Goal: Task Accomplishment & Management: Manage account settings

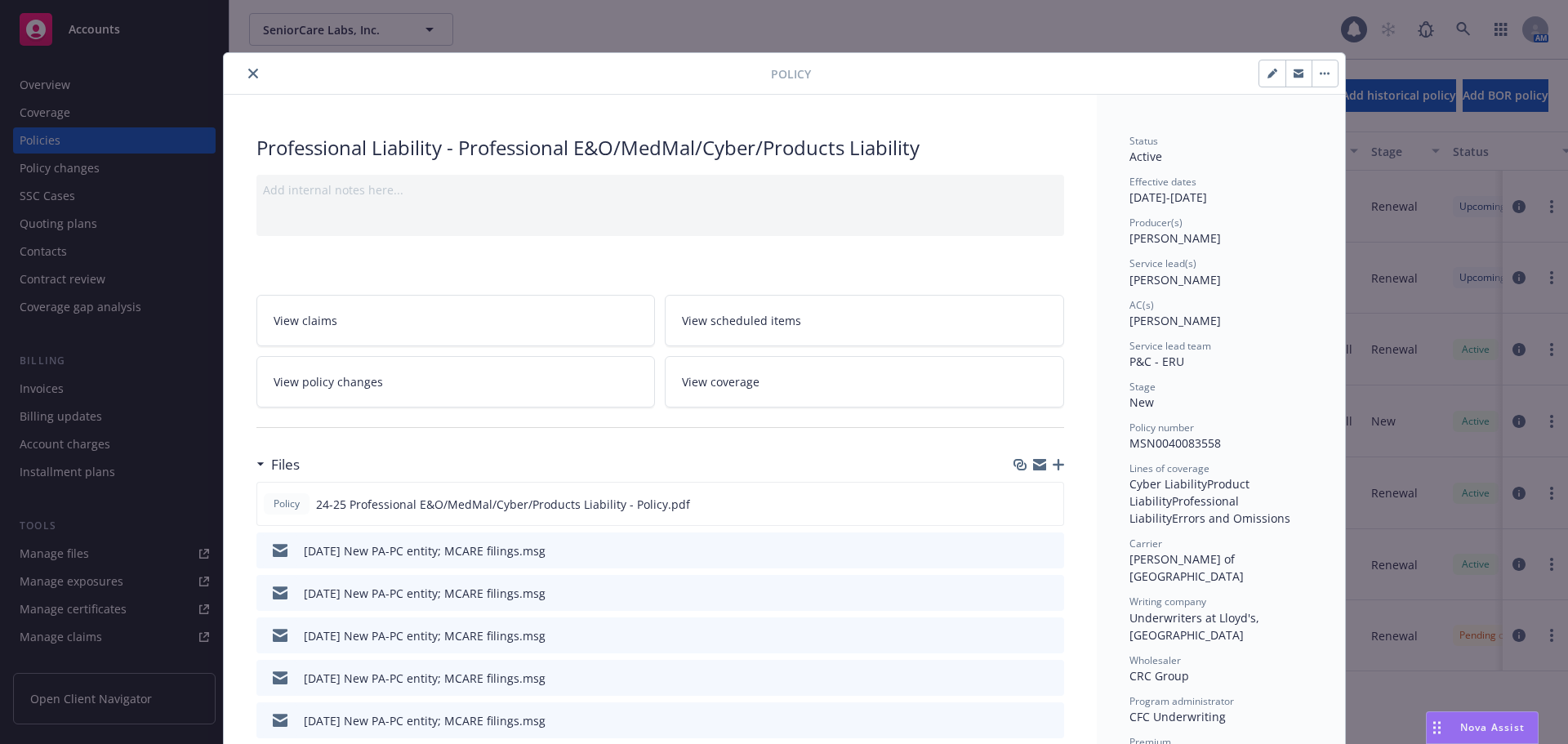
drag, startPoint x: 246, startPoint y: 75, endPoint x: 246, endPoint y: 127, distance: 52.0
click at [248, 75] on icon "close" at bounding box center [253, 74] width 10 height 10
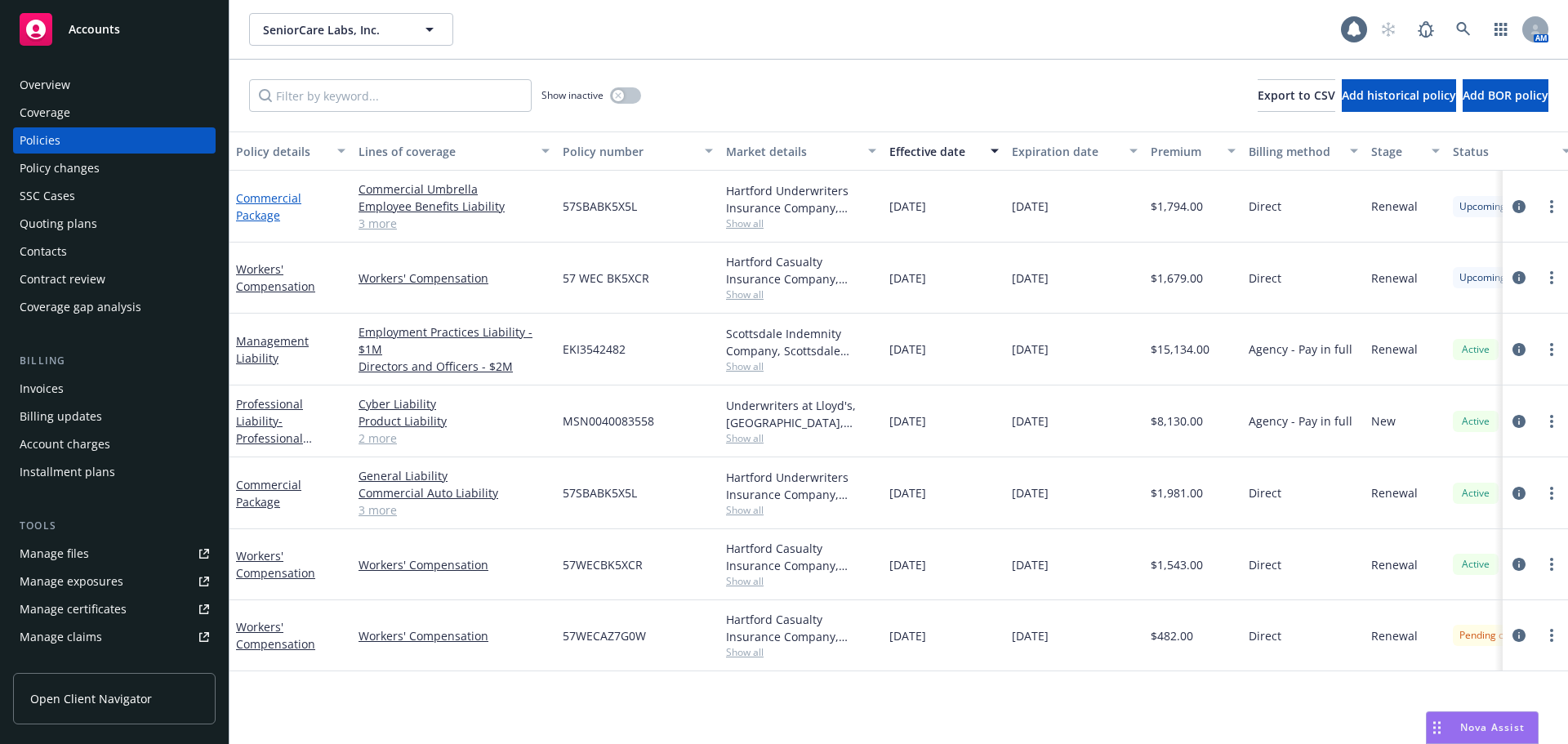
click at [256, 215] on link "Commercial Package" at bounding box center [268, 206] width 65 height 32
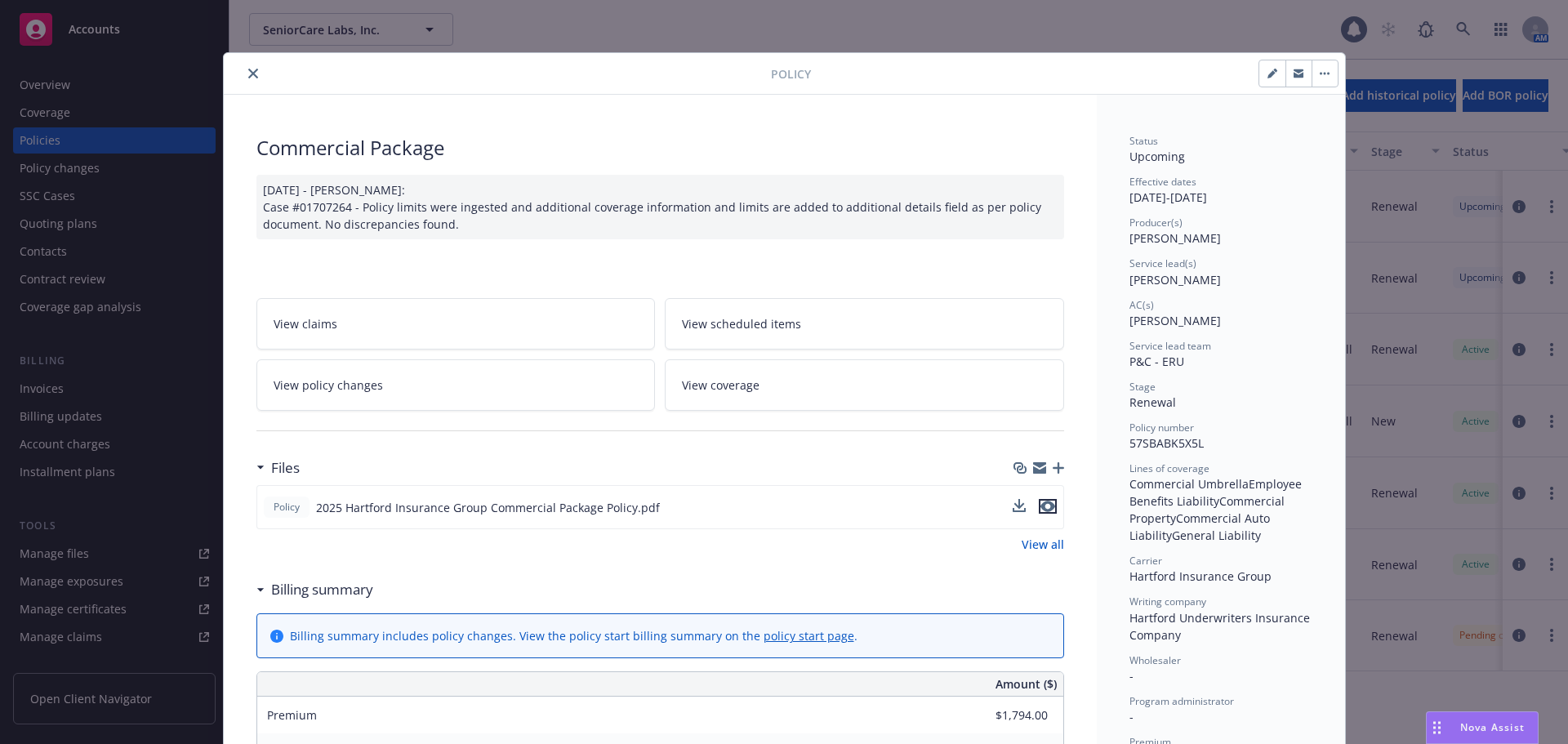
click at [1047, 512] on icon "preview file" at bounding box center [1047, 506] width 14 height 11
click at [248, 71] on icon "close" at bounding box center [253, 74] width 10 height 10
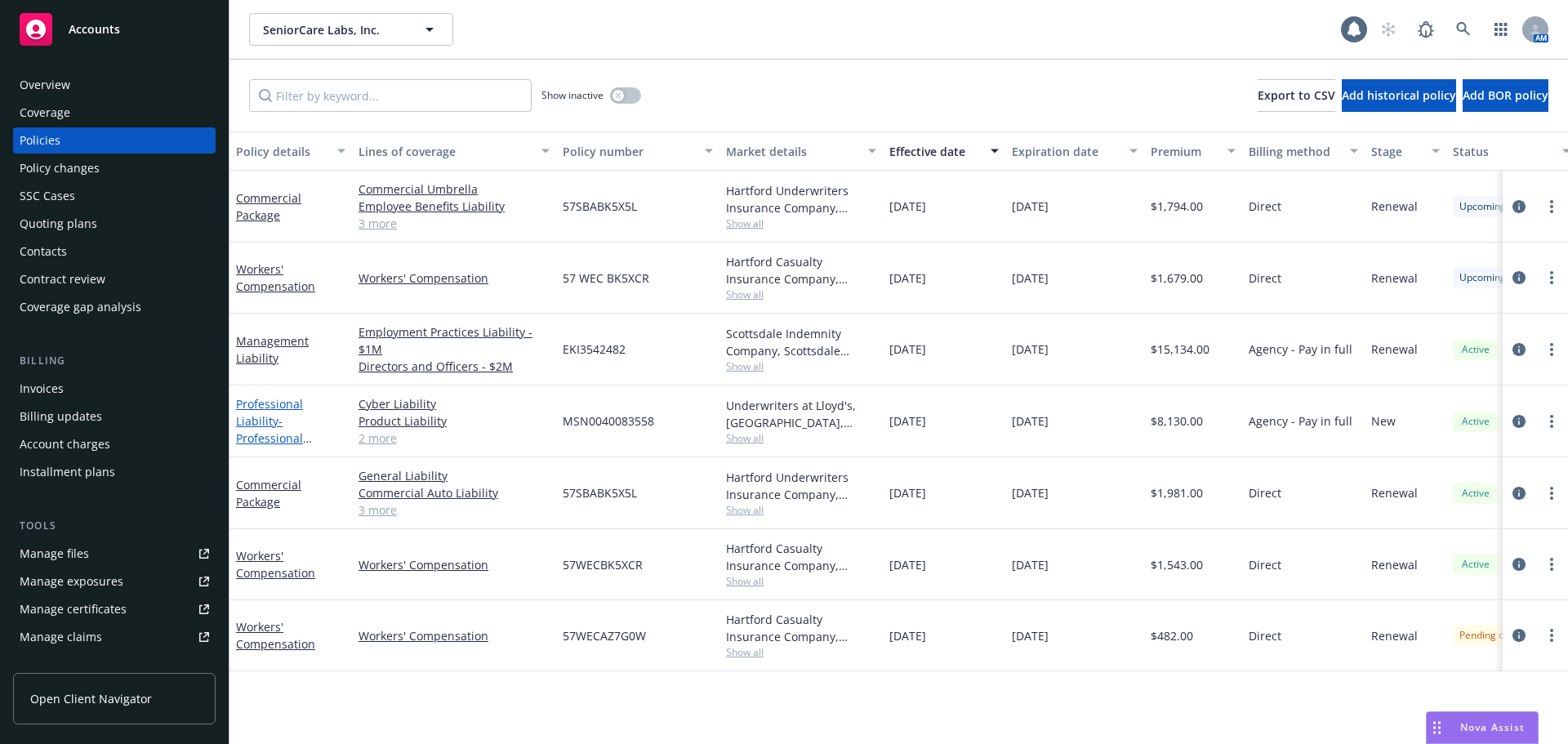
click at [274, 418] on span "- Professional E&O/MedMal/Cyber/Products Liability" at bounding box center [290, 447] width 109 height 67
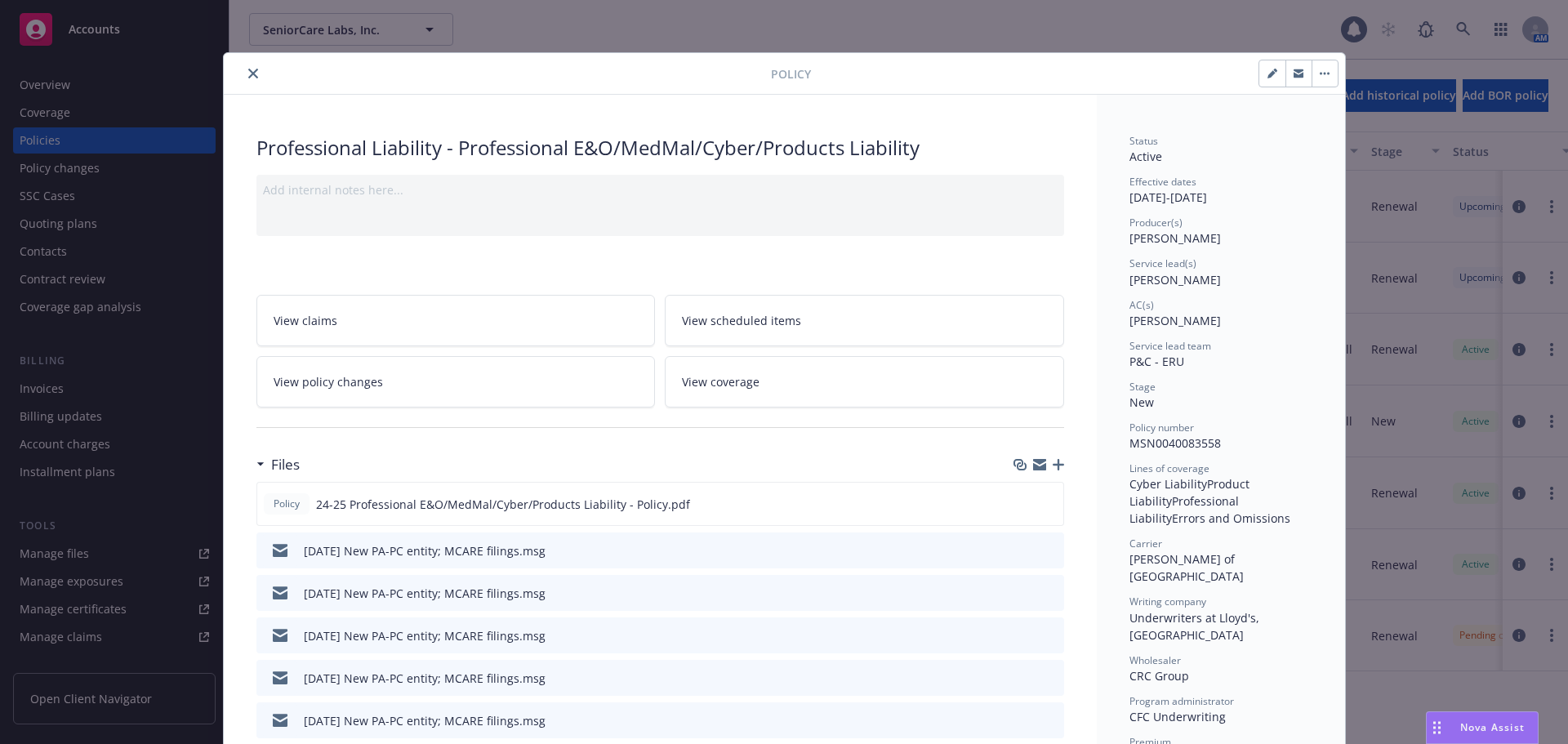
scroll to position [49, 0]
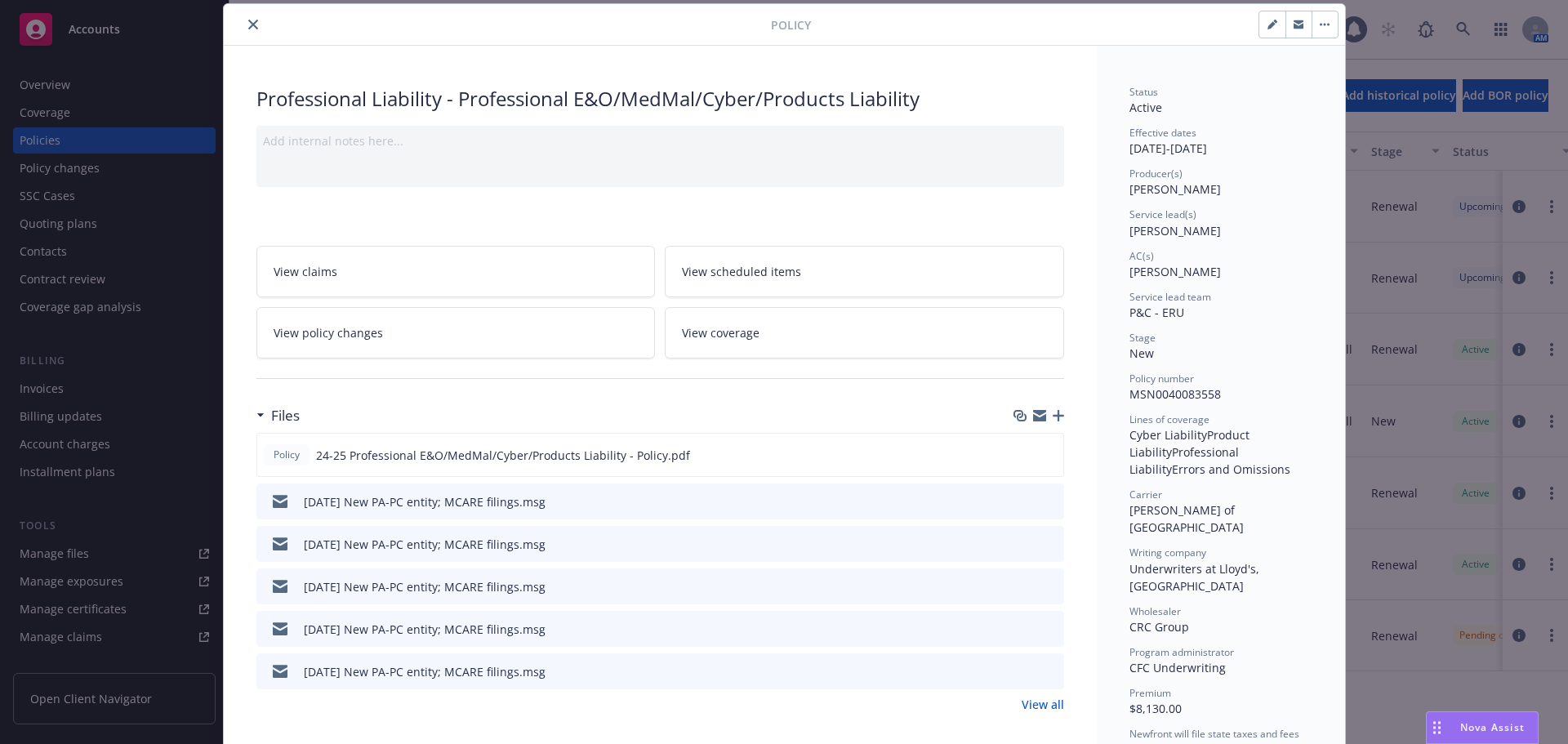
click at [1268, 25] on icon "button" at bounding box center [1273, 25] width 10 height 10
select select "NEW"
select select "12"
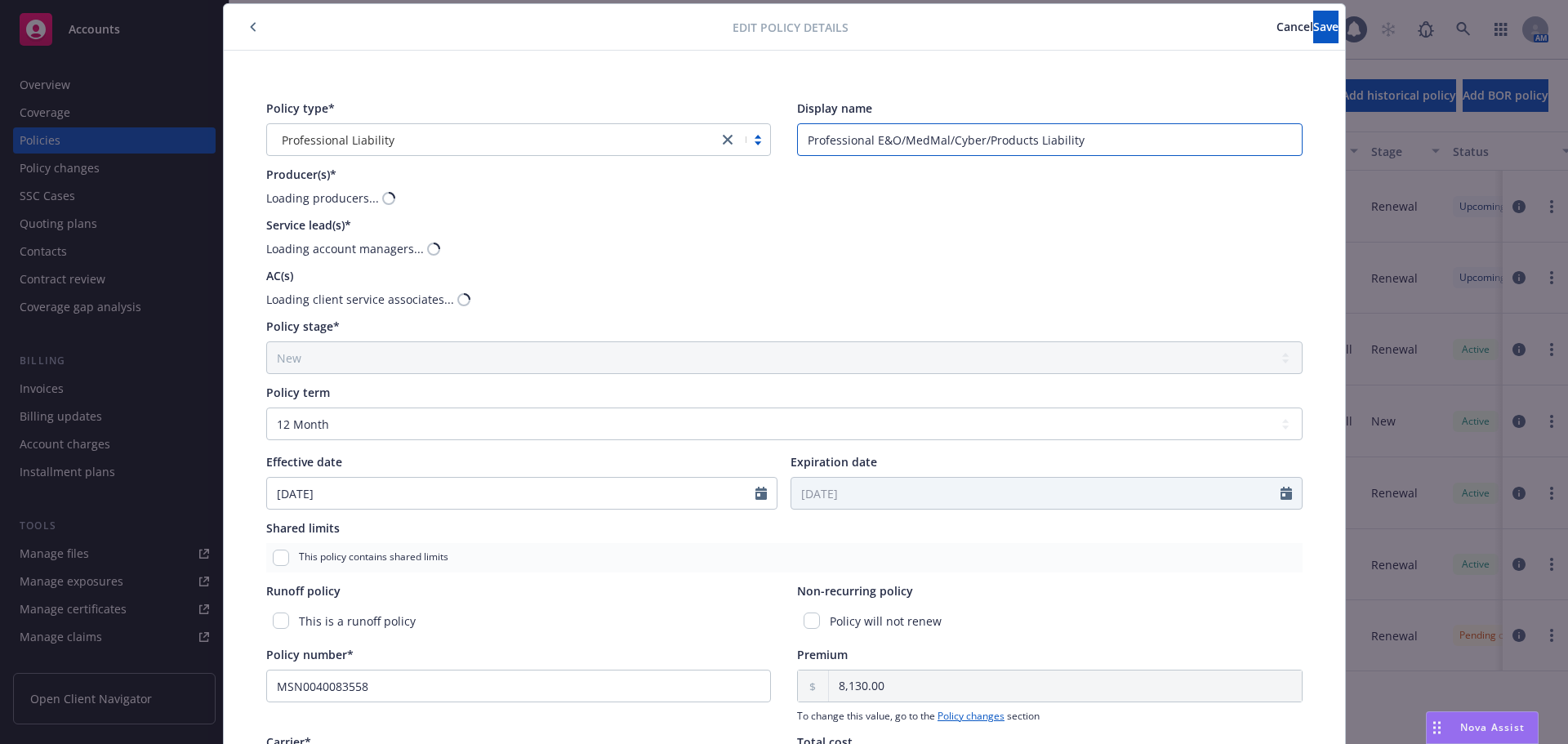
click at [1153, 136] on input "Professional E&O/MedMal/Cyber/Products Liability" at bounding box center [1050, 139] width 505 height 32
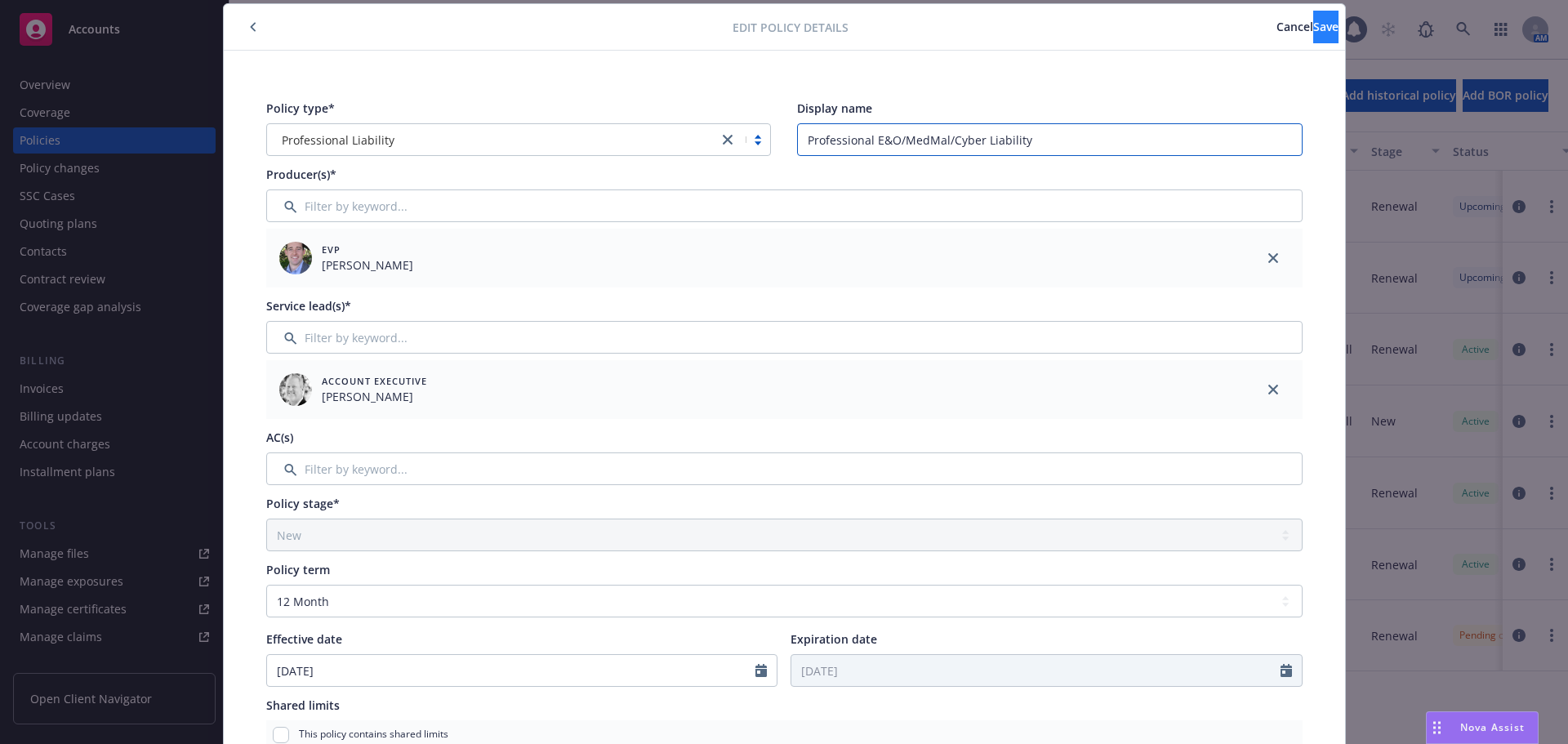
type input "Professional E&O/MedMal/Cyber Liability"
click at [1313, 31] on button "Save" at bounding box center [1326, 27] width 25 height 32
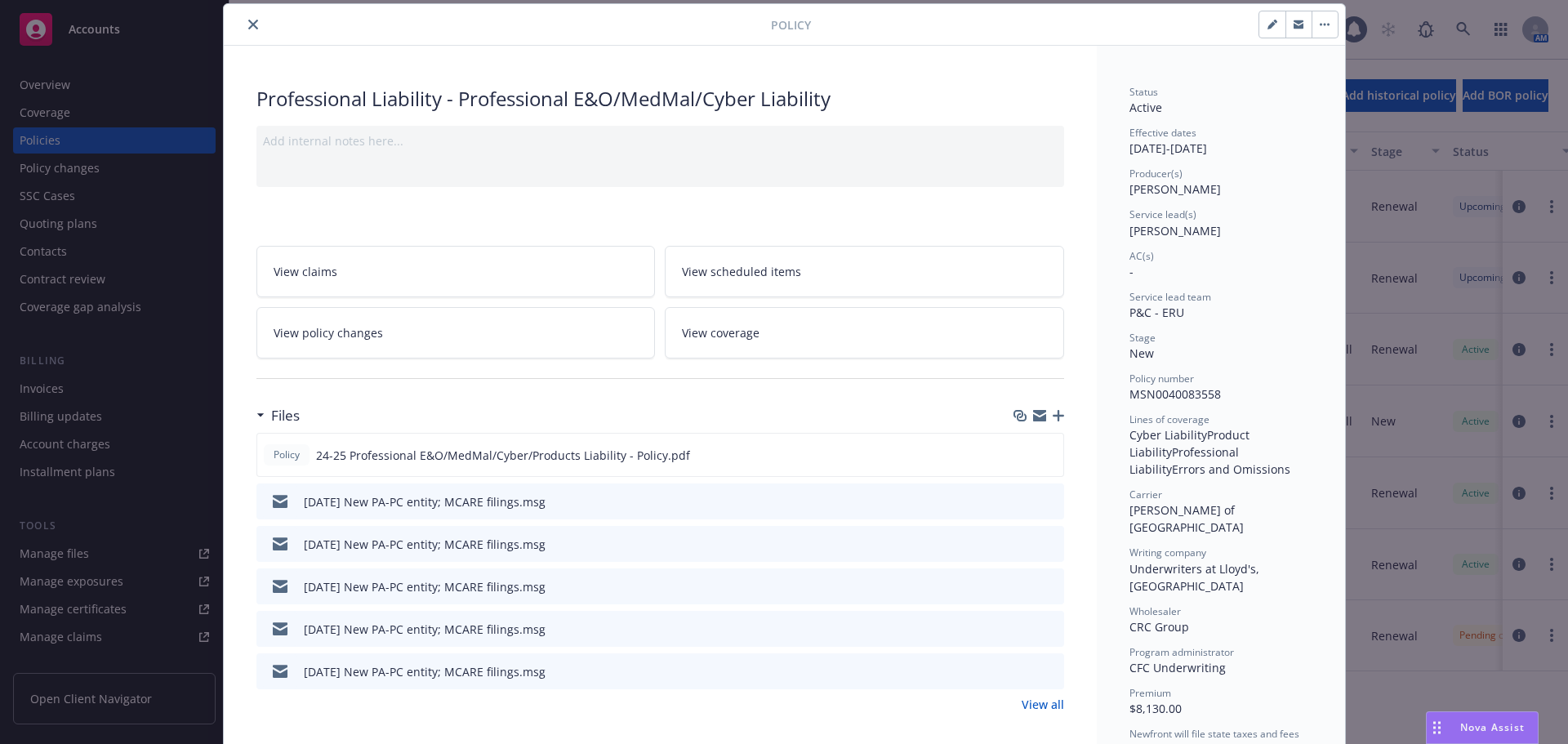
click at [248, 20] on icon "close" at bounding box center [253, 25] width 10 height 10
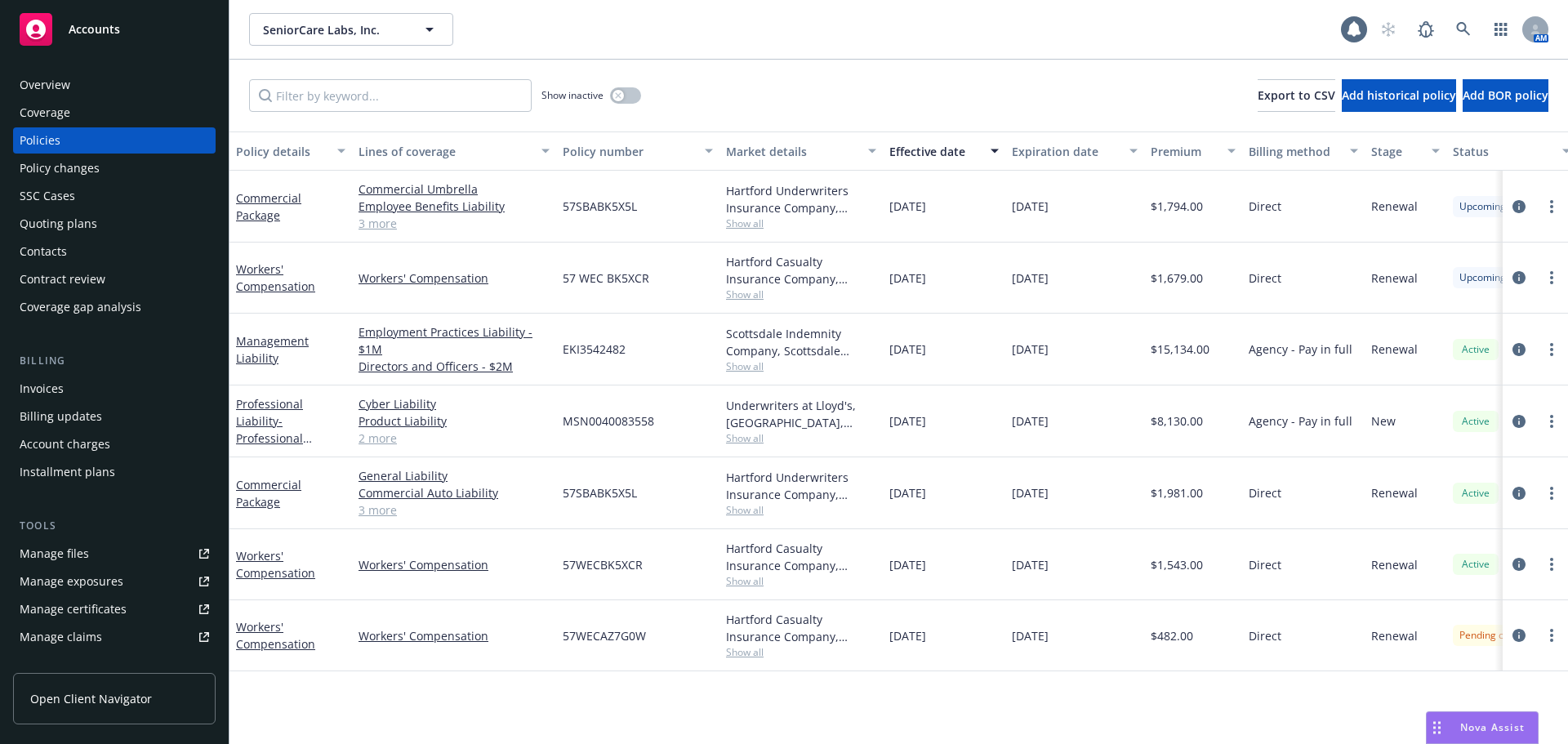
click at [99, 225] on div "Quoting plans" at bounding box center [114, 223] width 189 height 26
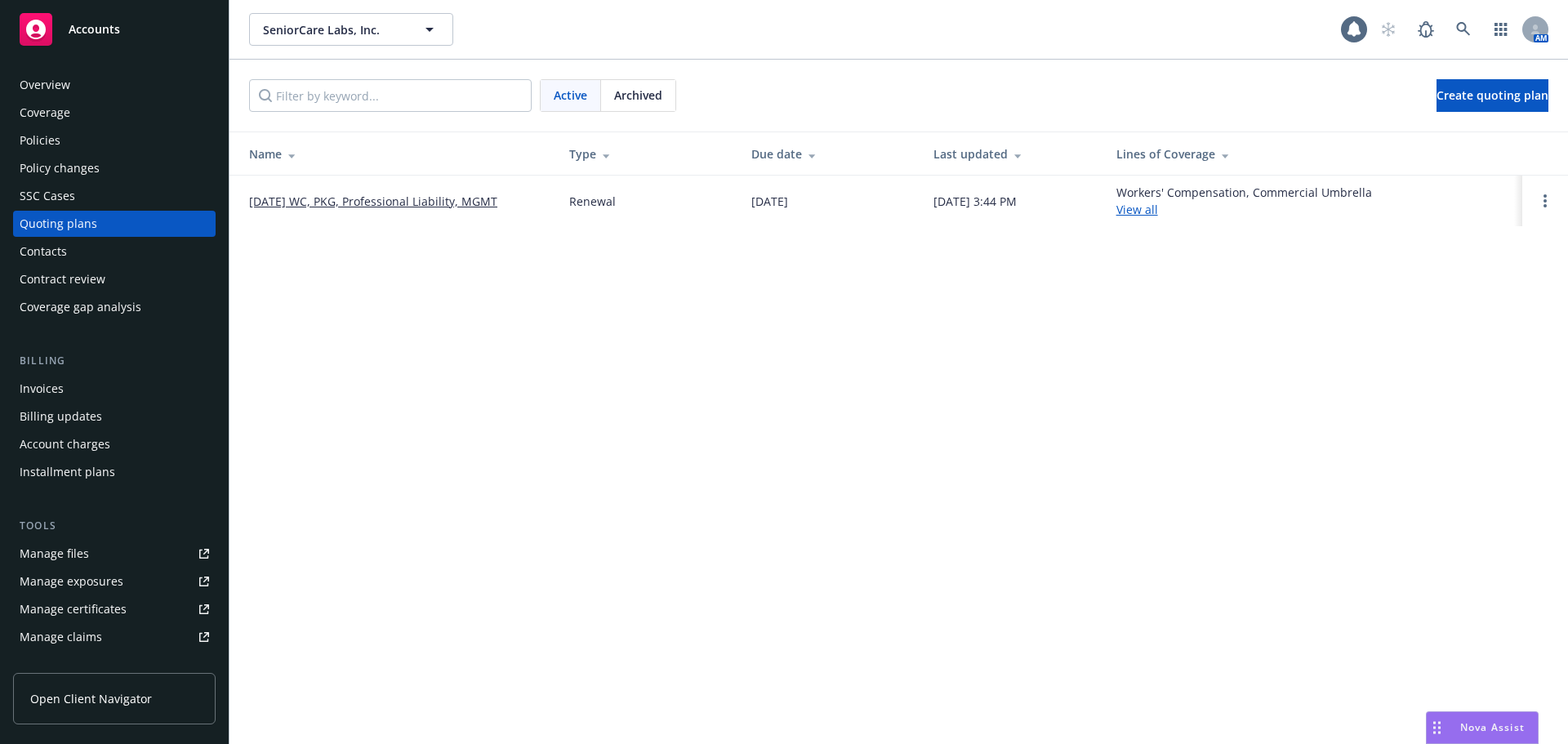
click at [349, 205] on link "[DATE] WC, PKG, Professional Liability, MGMT" at bounding box center [373, 201] width 248 height 17
